Goal: Check status

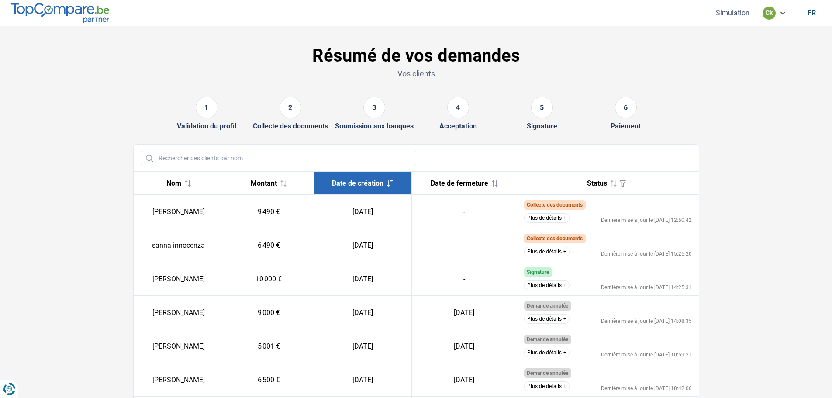
drag, startPoint x: 543, startPoint y: 283, endPoint x: 540, endPoint y: 278, distance: 5.3
click at [543, 283] on button "Plus de détails" at bounding box center [546, 285] width 45 height 10
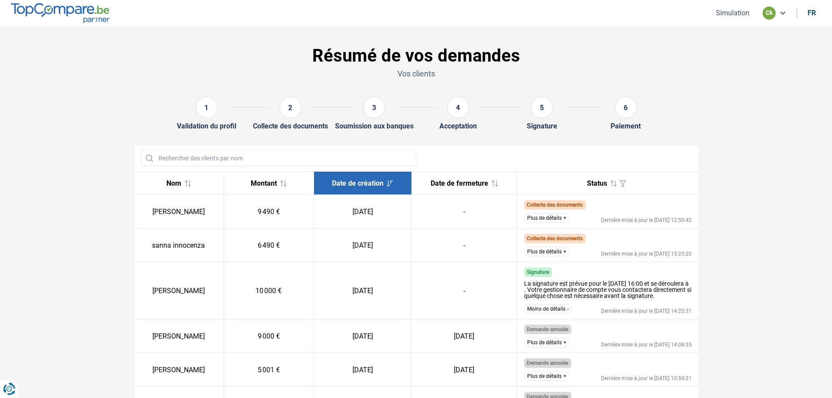
click at [665, 207] on div "Collecte des documents" at bounding box center [608, 205] width 168 height 10
drag, startPoint x: 791, startPoint y: 236, endPoint x: 797, endPoint y: 242, distance: 8.7
click at [793, 238] on section "Résumé de vos demandes Vos clients 1 Validation du profil 2 Collecte des docume…" at bounding box center [416, 381] width 832 height 711
click at [621, 92] on div "1 Validation du profil 2 Collecte des documents 3 Soumission aux banques 4 Acce…" at bounding box center [416, 114] width 577 height 48
click at [121, 75] on section "Résumé de vos demandes Vos clients 1 Validation du profil 2 Collecte des docume…" at bounding box center [416, 381] width 832 height 711
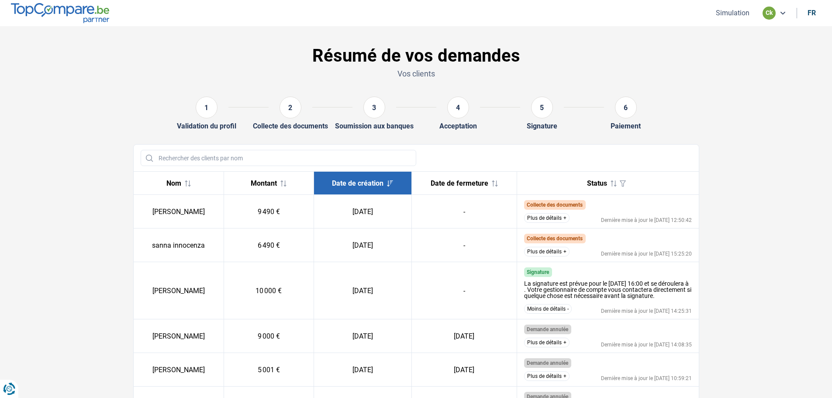
click at [640, 38] on div "Résumé de vos demandes Vos clients" at bounding box center [416, 63] width 577 height 51
